Goal: Task Accomplishment & Management: Use online tool/utility

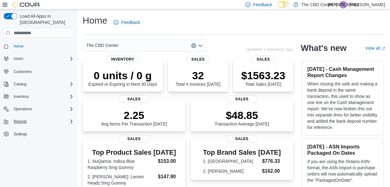
click at [59, 118] on div "Reports" at bounding box center [42, 121] width 63 height 7
click at [25, 135] on link "Reports" at bounding box center [18, 138] width 18 height 7
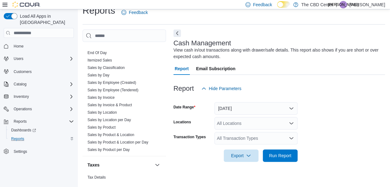
scroll to position [408, 0]
click at [122, 88] on link "Sales by Employee (Tendered)" at bounding box center [113, 90] width 51 height 4
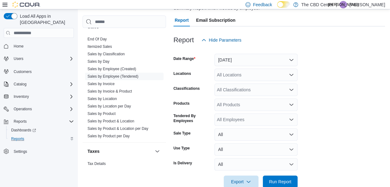
scroll to position [62, 0]
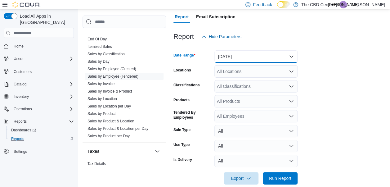
click at [250, 57] on button "[DATE]" at bounding box center [256, 56] width 83 height 12
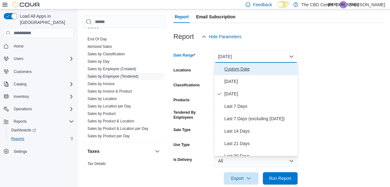
click at [235, 67] on span "Custom Date" at bounding box center [259, 68] width 71 height 7
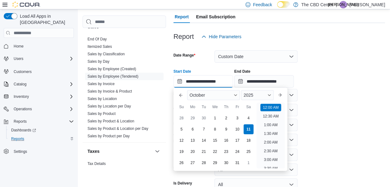
click at [218, 75] on input "**********" at bounding box center [204, 81] width 60 height 12
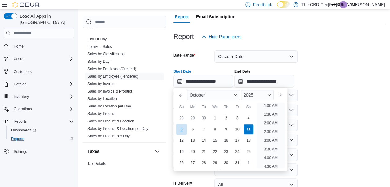
click at [180, 126] on div "5" at bounding box center [181, 129] width 11 height 11
type input "**********"
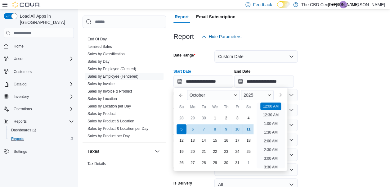
click at [341, 93] on form "**********" at bounding box center [280, 125] width 212 height 165
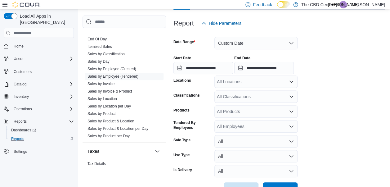
scroll to position [95, 0]
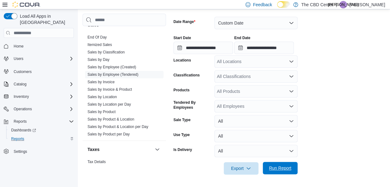
click at [285, 168] on span "Run Report" at bounding box center [280, 168] width 22 height 6
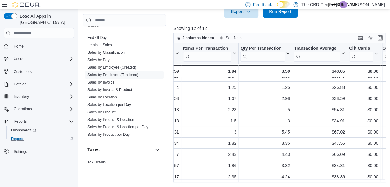
scroll to position [32, 155]
click at [292, 139] on div "$47.55 - Transaction Average, column 7, row 9" at bounding box center [319, 143] width 55 height 11
click at [285, 14] on span "Run Report" at bounding box center [280, 11] width 22 height 6
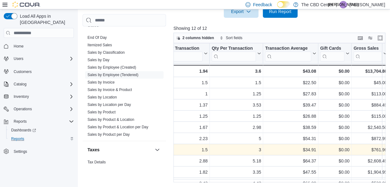
scroll to position [32, 184]
